Goal: Information Seeking & Learning: Understand process/instructions

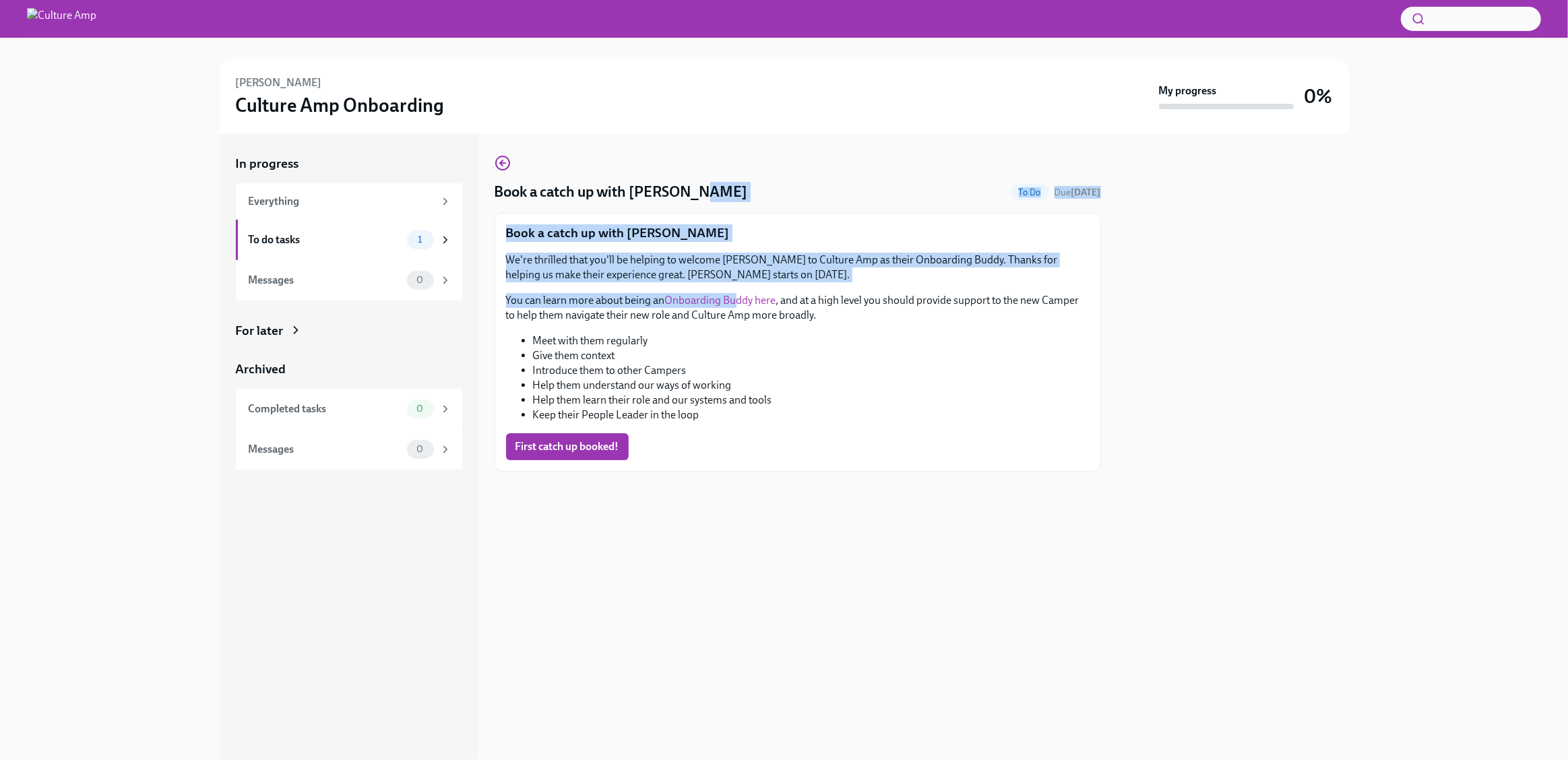
drag, startPoint x: 558, startPoint y: 204, endPoint x: 740, endPoint y: 306, distance: 208.6
click at [738, 301] on div "Book a catch up with [PERSON_NAME] To Do Due [DATE] Book a catch up with [PERSO…" at bounding box center [798, 313] width 606 height 317
click at [740, 306] on link "Onboarding Buddy here" at bounding box center [720, 300] width 111 height 13
click at [659, 258] on p "We're thrilled that you'll be helping to welcome [PERSON_NAME] to Culture Amp a…" at bounding box center [797, 267] width 583 height 30
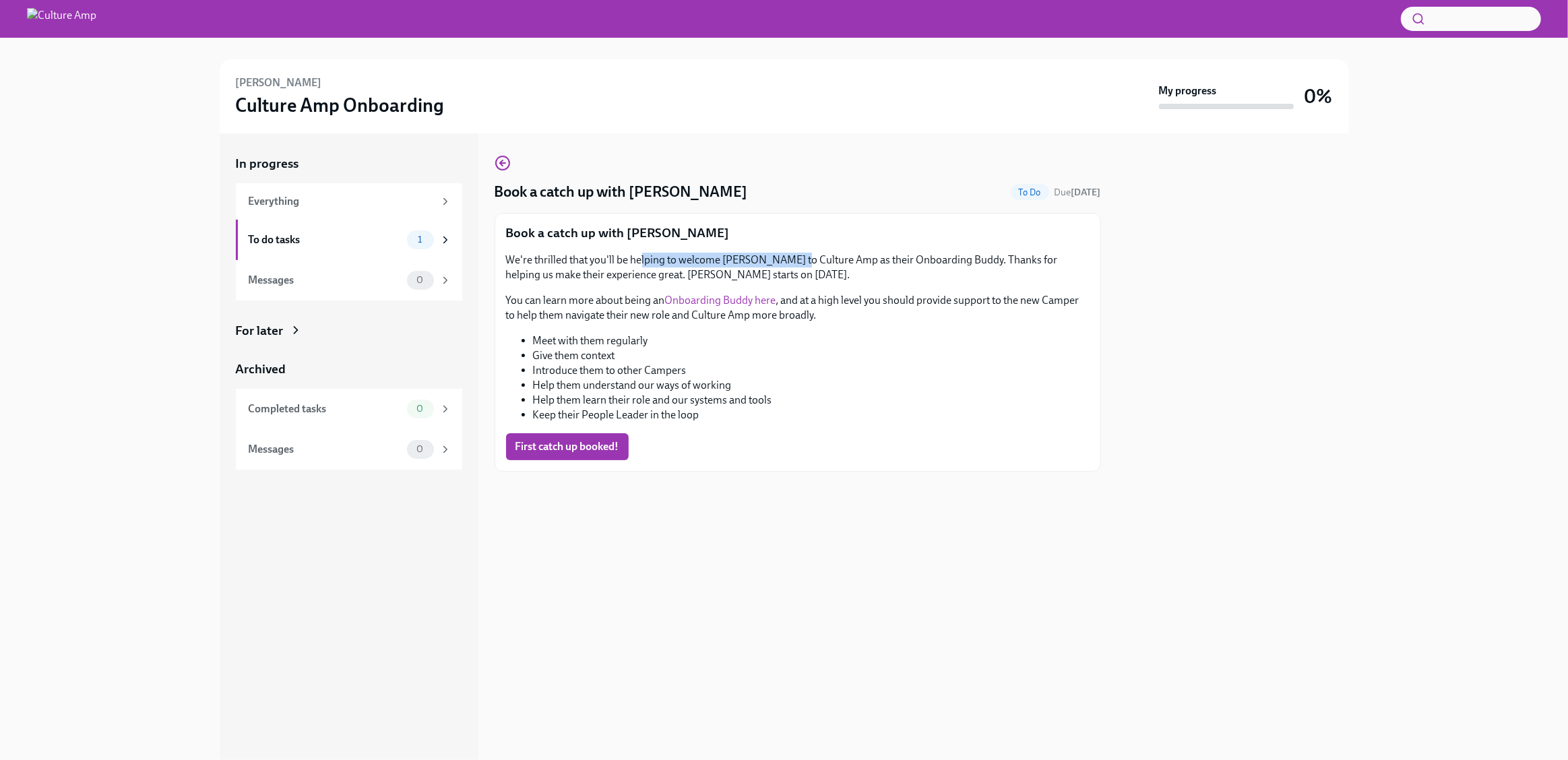
drag, startPoint x: 797, startPoint y: 264, endPoint x: 640, endPoint y: 260, distance: 157.1
click at [640, 260] on p "We're thrilled that you'll be helping to welcome [PERSON_NAME] to Culture Amp a…" at bounding box center [797, 267] width 583 height 30
drag, startPoint x: 560, startPoint y: 252, endPoint x: 823, endPoint y: 265, distance: 263.3
click at [823, 265] on p "We're thrilled that you'll be helping to welcome [PERSON_NAME] to Culture Amp a…" at bounding box center [797, 267] width 583 height 30
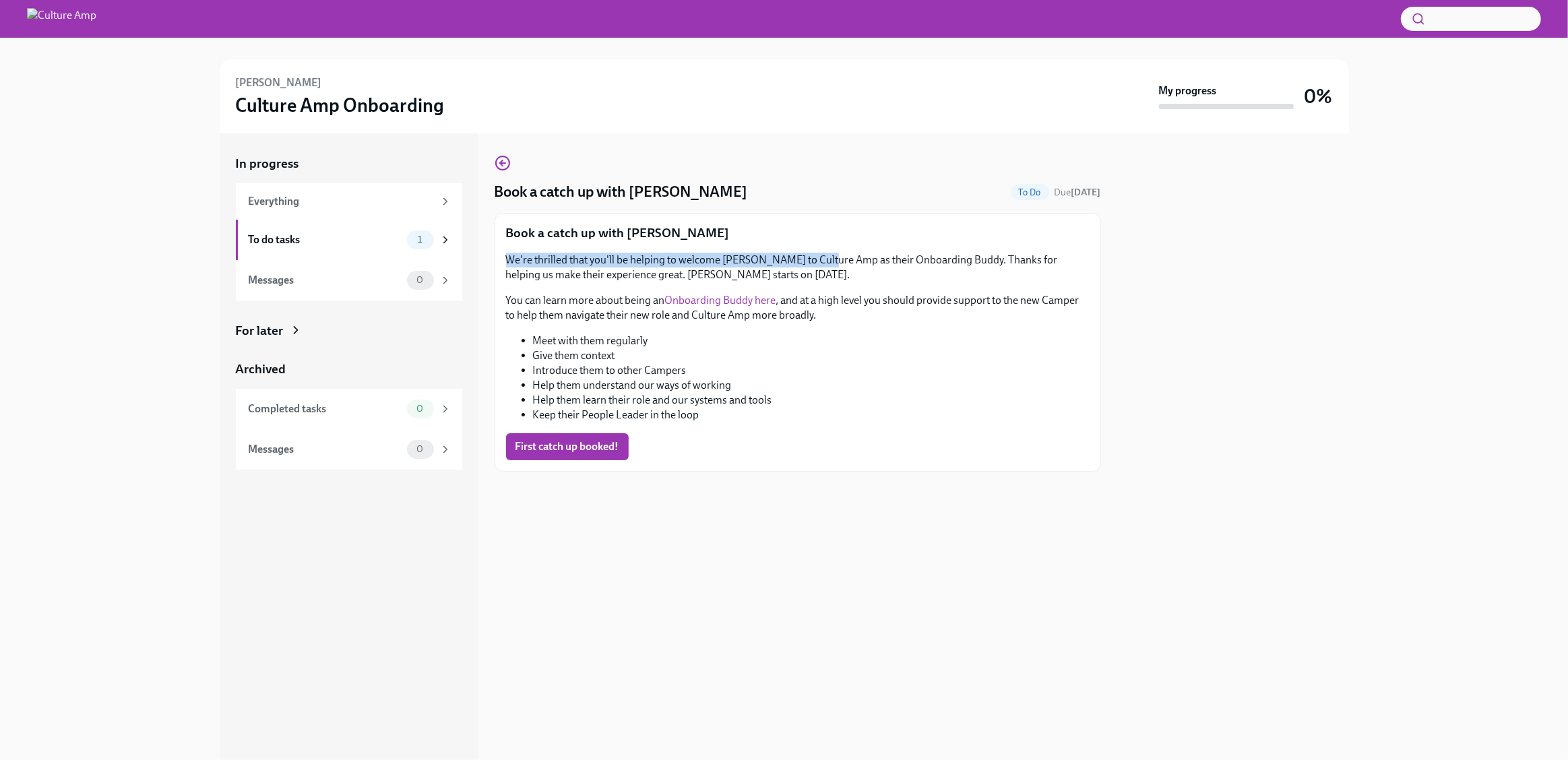
click at [823, 265] on p "We're thrilled that you'll be helping to welcome [PERSON_NAME] to Culture Amp a…" at bounding box center [797, 267] width 583 height 30
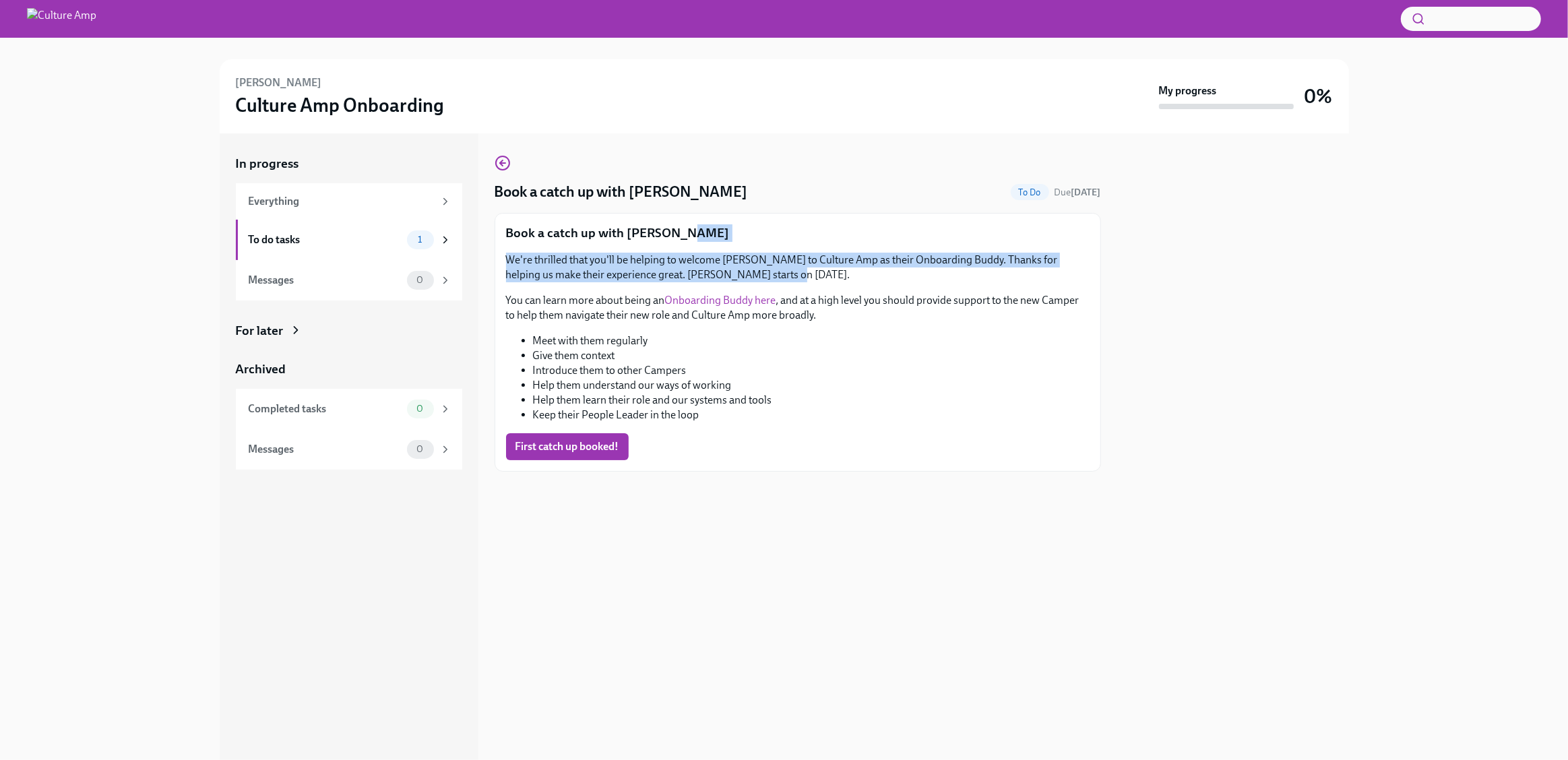
drag, startPoint x: 798, startPoint y: 273, endPoint x: 690, endPoint y: 243, distance: 112.1
click at [690, 243] on div "Book a catch up with [PERSON_NAME] We're thrilled that you'll be helping to wel…" at bounding box center [797, 342] width 583 height 235
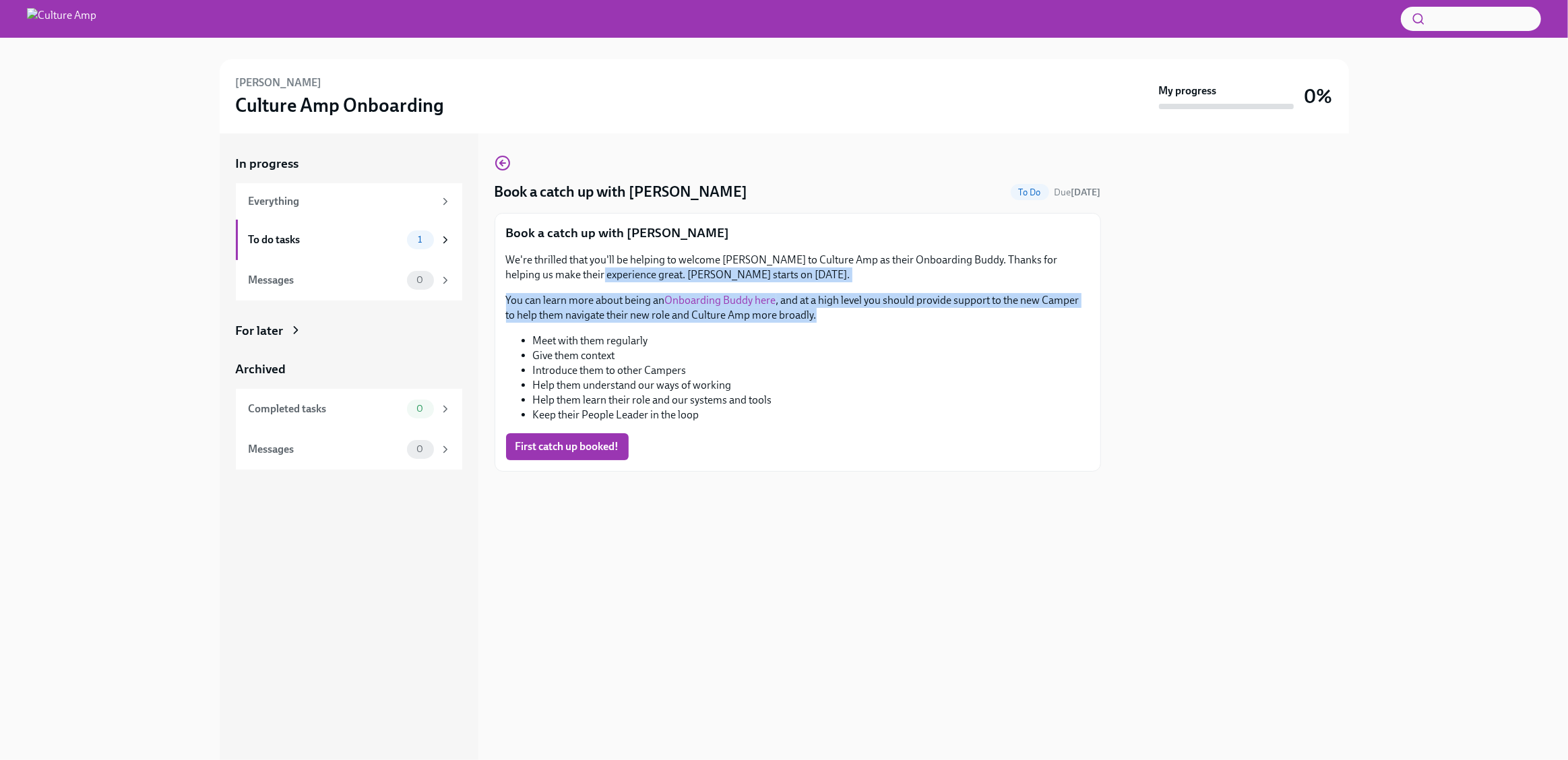
drag, startPoint x: 571, startPoint y: 275, endPoint x: 938, endPoint y: 322, distance: 370.0
click at [938, 322] on div "We're thrilled that you'll be helping to welcome [PERSON_NAME] to Culture Amp a…" at bounding box center [797, 337] width 583 height 170
click at [938, 322] on p "You can learn more about being an Onboarding Buddy here , and at a high level y…" at bounding box center [797, 308] width 583 height 30
drag, startPoint x: 885, startPoint y: 315, endPoint x: 581, endPoint y: 303, distance: 304.2
click at [581, 301] on p "You can learn more about being an Onboarding Buddy here , and at a high level y…" at bounding box center [797, 308] width 583 height 30
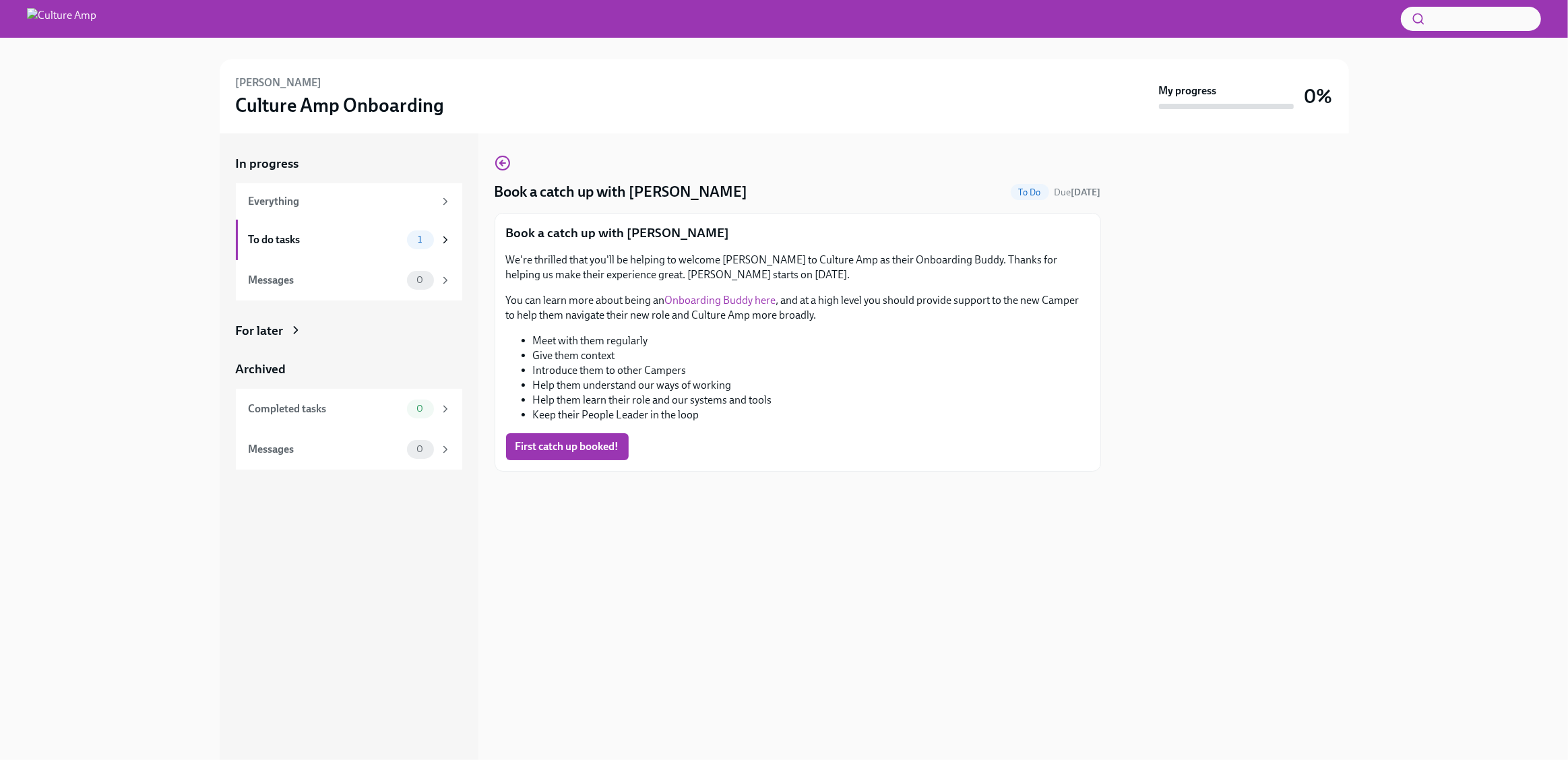
click at [644, 352] on li "Give them context" at bounding box center [812, 356] width 556 height 15
drag, startPoint x: 549, startPoint y: 357, endPoint x: 581, endPoint y: 352, distance: 32.4
click at [563, 359] on li "Give them context" at bounding box center [812, 356] width 556 height 15
click at [823, 245] on div "Book a catch up with [PERSON_NAME] We're thrilled that you'll be helping to wel…" at bounding box center [797, 342] width 583 height 235
click at [847, 326] on div "We're thrilled that you'll be helping to welcome [PERSON_NAME] to Culture Amp a…" at bounding box center [797, 337] width 583 height 170
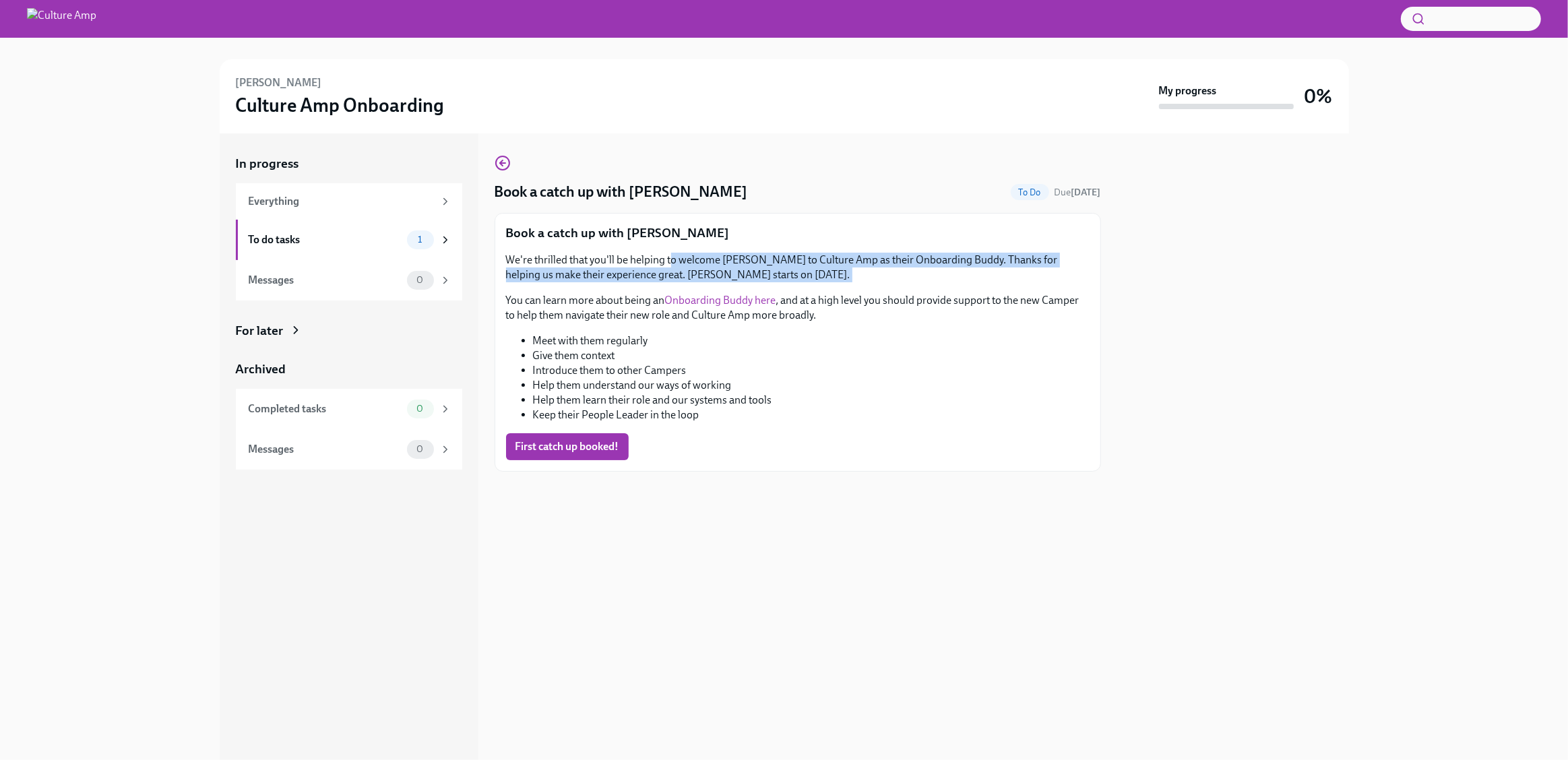
drag, startPoint x: 697, startPoint y: 267, endPoint x: 942, endPoint y: 286, distance: 245.7
click at [942, 286] on div "We're thrilled that you'll be helping to welcome [PERSON_NAME] to Culture Amp a…" at bounding box center [797, 337] width 583 height 170
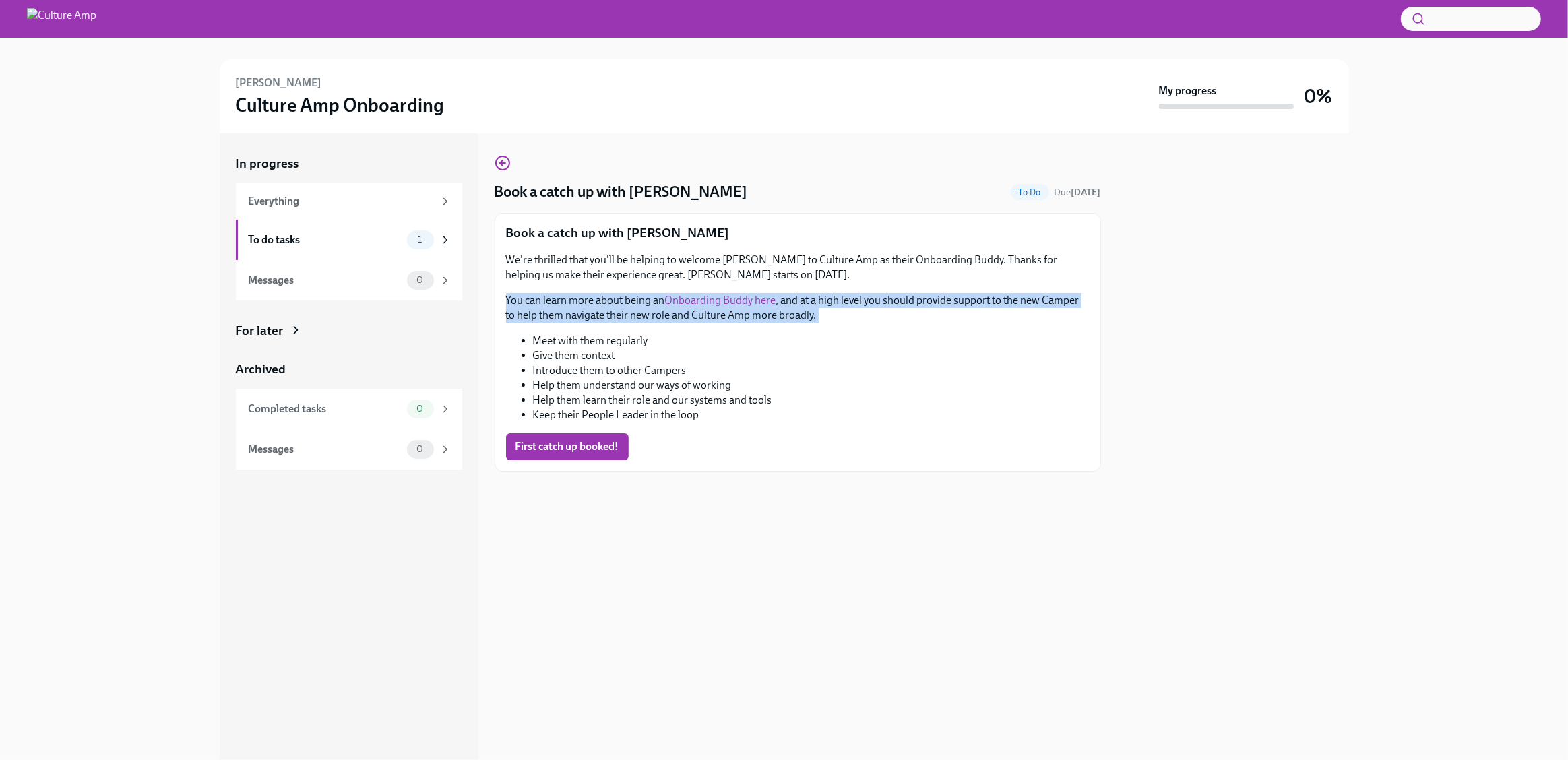
drag, startPoint x: 952, startPoint y: 326, endPoint x: 537, endPoint y: 290, distance: 416.6
click at [537, 290] on div "We're thrilled that you'll be helping to welcome [PERSON_NAME] to Culture Amp a…" at bounding box center [797, 337] width 583 height 170
drag, startPoint x: 528, startPoint y: 297, endPoint x: 935, endPoint y: 314, distance: 407.4
click at [935, 314] on p "You can learn more about being an Onboarding Buddy here , and at a high level y…" at bounding box center [797, 308] width 583 height 30
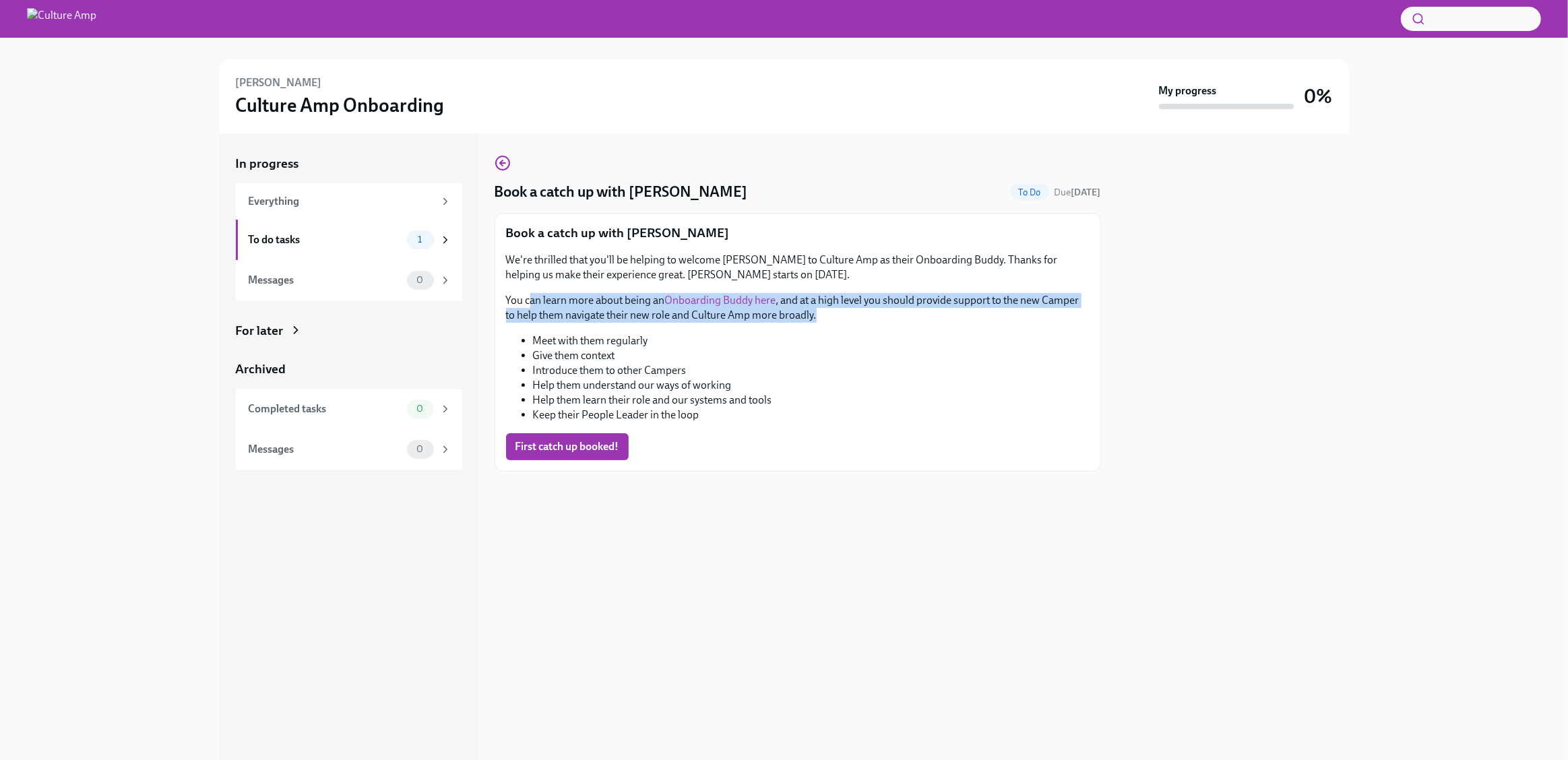
click at [935, 314] on p "You can learn more about being an Onboarding Buddy here , and at a high level y…" at bounding box center [797, 308] width 583 height 30
